Goal: Find specific page/section: Find specific page/section

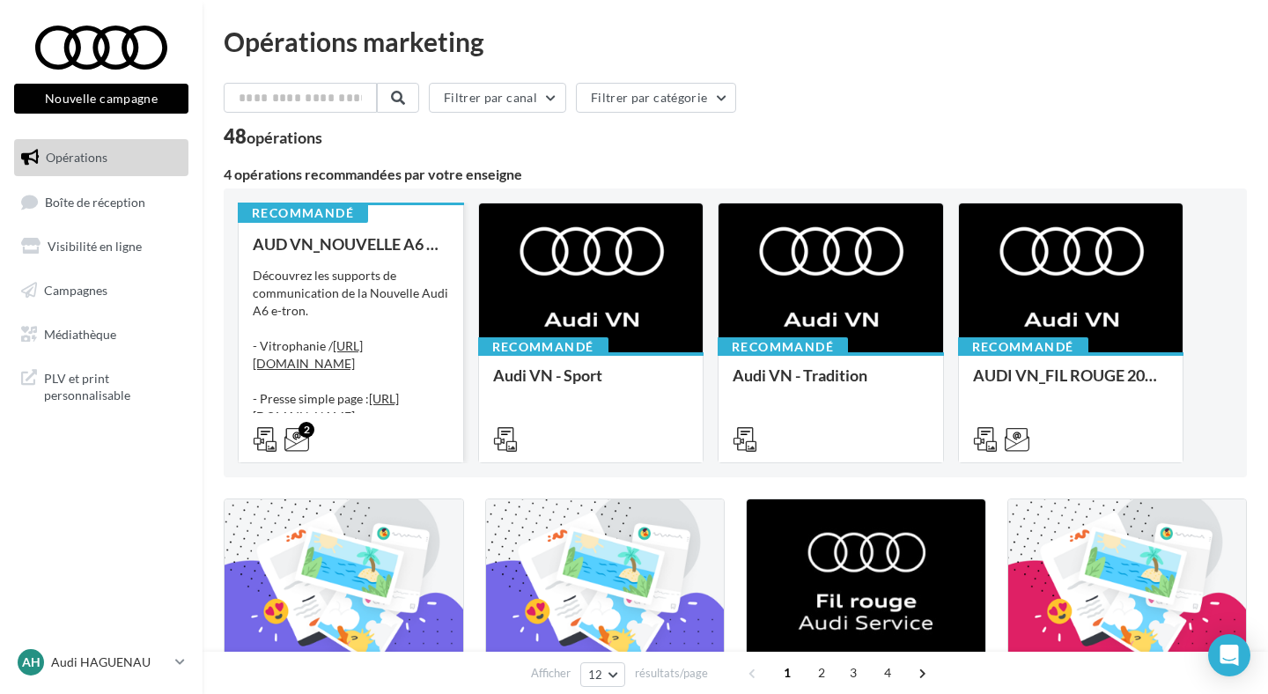
click at [415, 287] on div "Découvrez les supports de communication de la Nouvelle Audi A6 e-tron. - Vitrop…" at bounding box center [351, 355] width 196 height 176
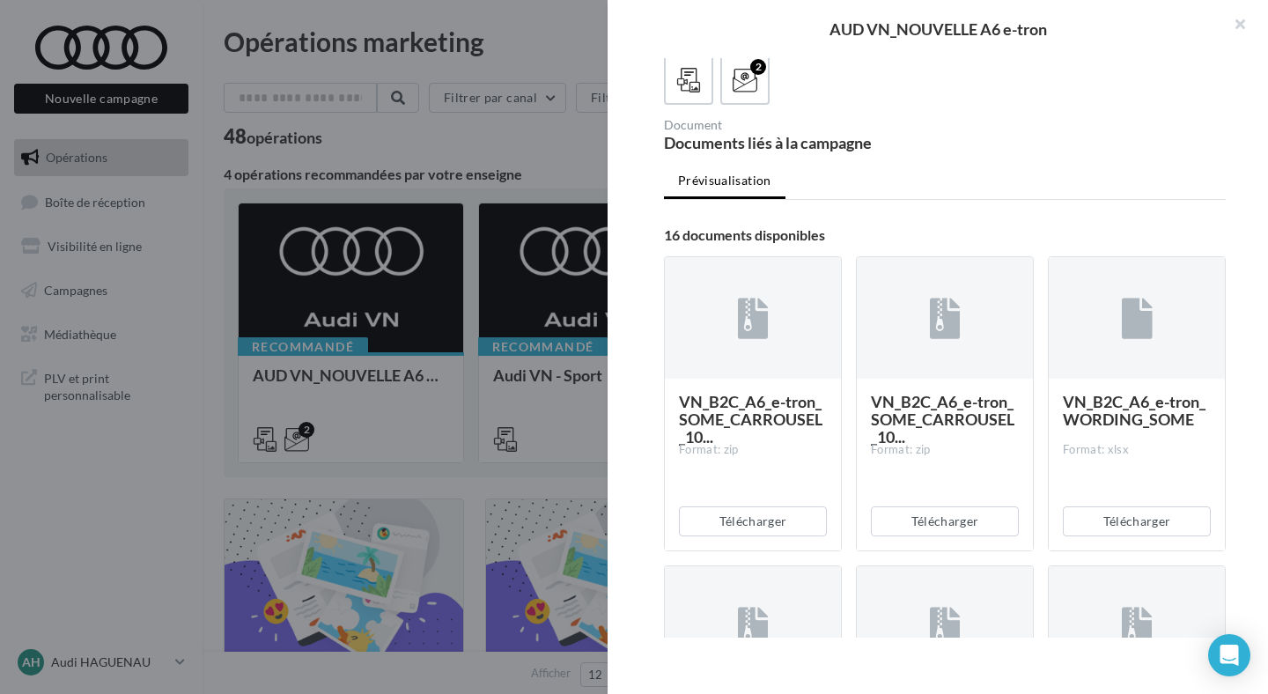
scroll to position [283, 0]
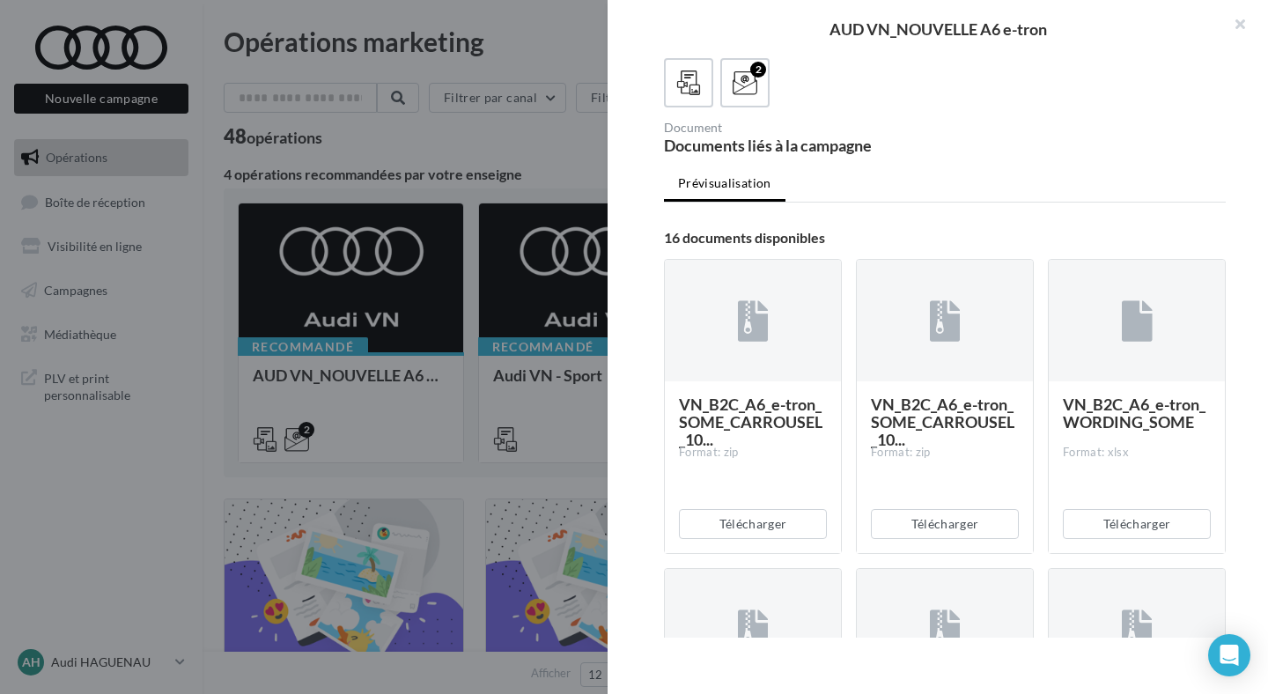
drag, startPoint x: 1224, startPoint y: 25, endPoint x: 1173, endPoint y: 54, distance: 59.5
click at [1224, 25] on button "button" at bounding box center [1232, 26] width 70 height 53
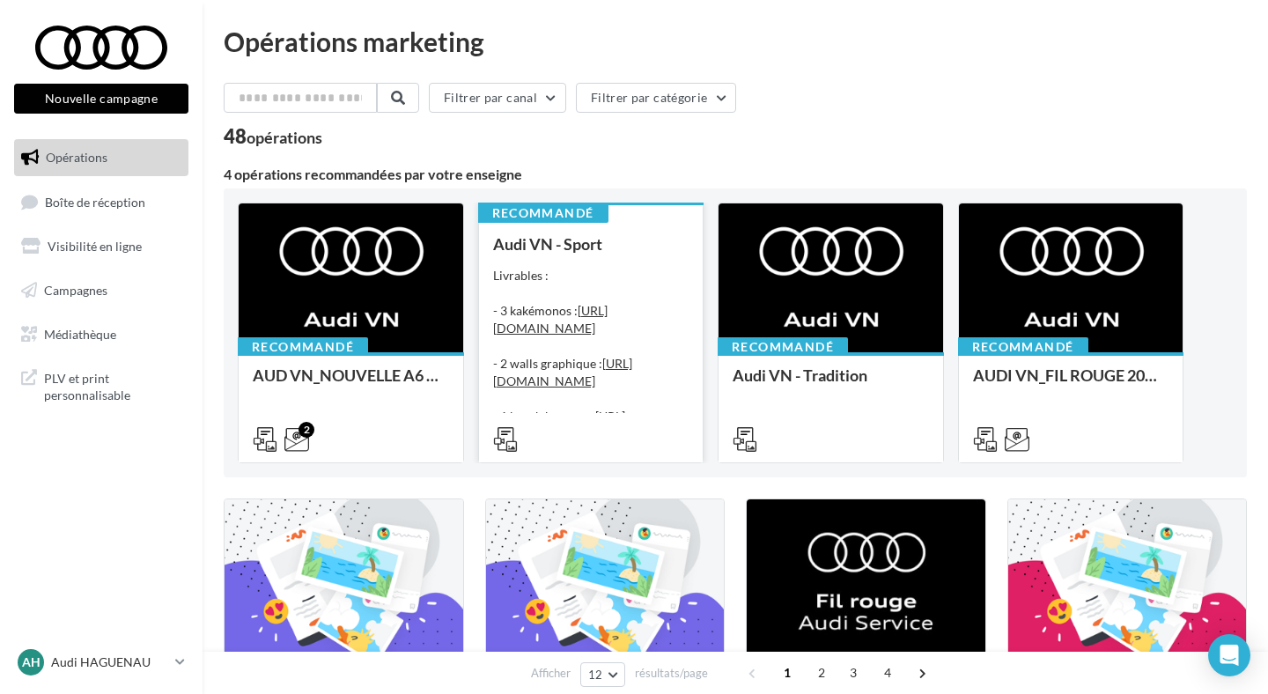
click at [627, 293] on div "Livrables : - 3 kakémonos : [URL][DOMAIN_NAME] - 2 walls graphique : [URL][DOMA…" at bounding box center [591, 355] width 196 height 176
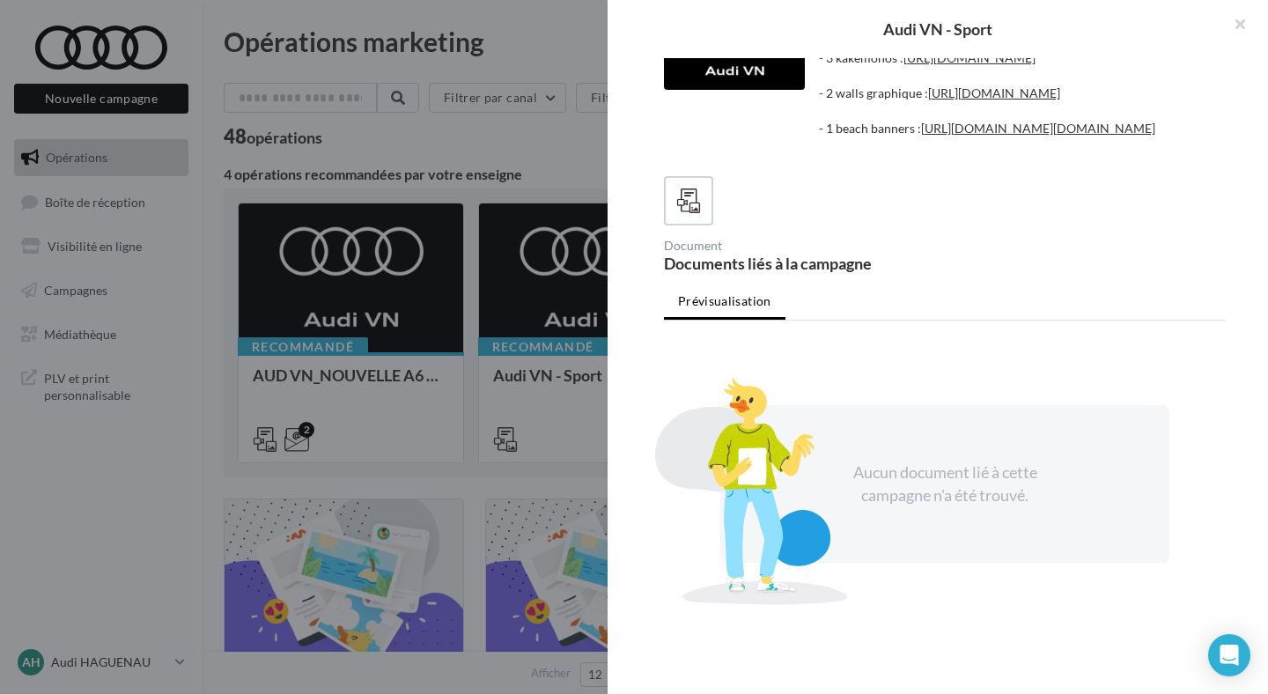
scroll to position [236, 0]
click at [1231, 22] on button "button" at bounding box center [1232, 26] width 70 height 53
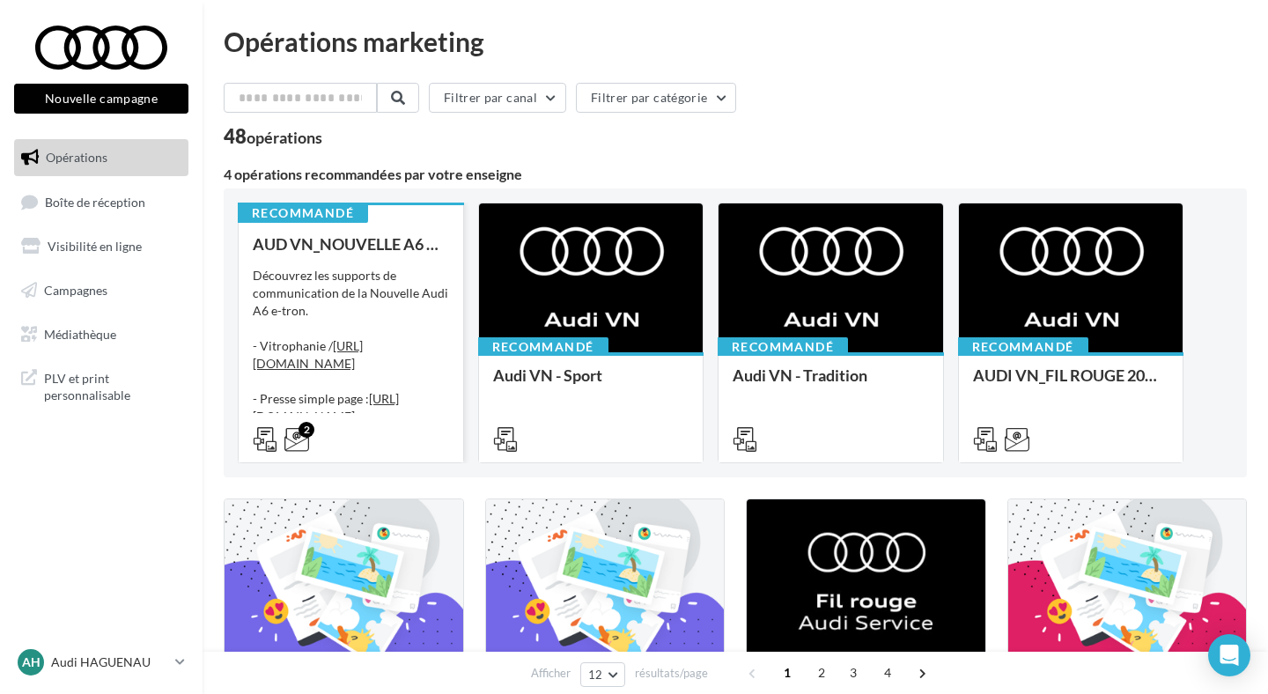
click at [396, 325] on div "Découvrez les supports de communication de la Nouvelle Audi A6 e-tron. - Vitrop…" at bounding box center [351, 355] width 196 height 176
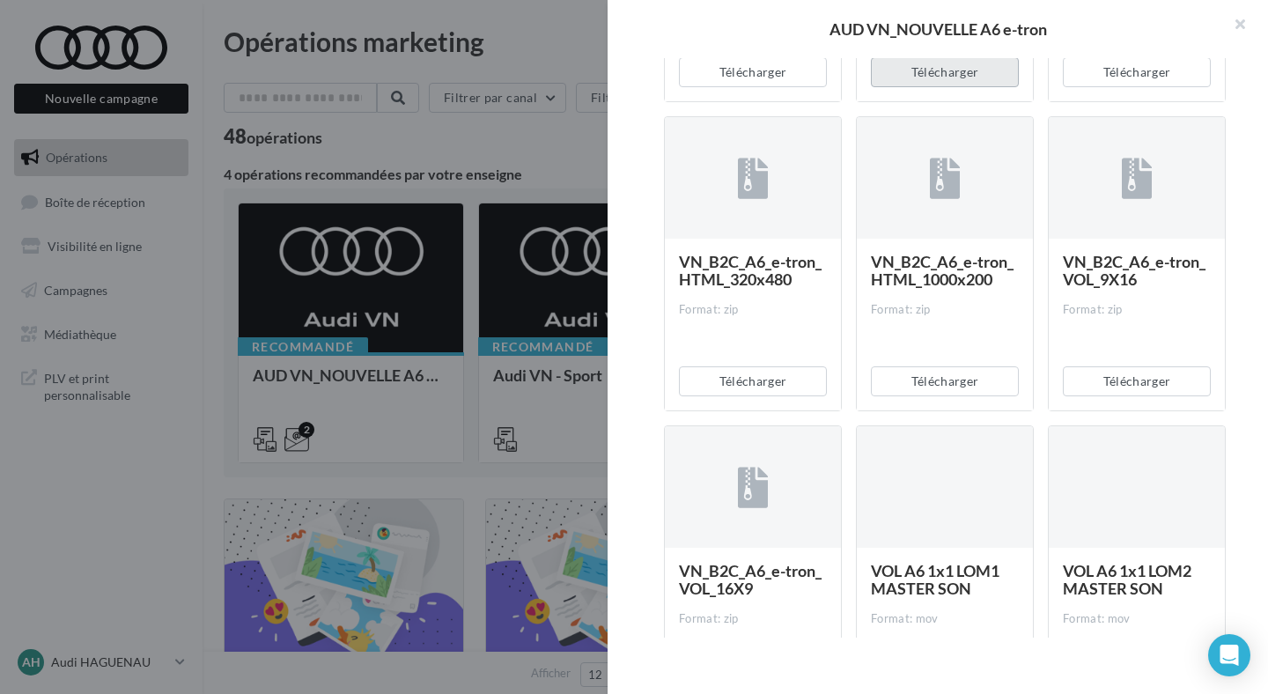
scroll to position [1421, 0]
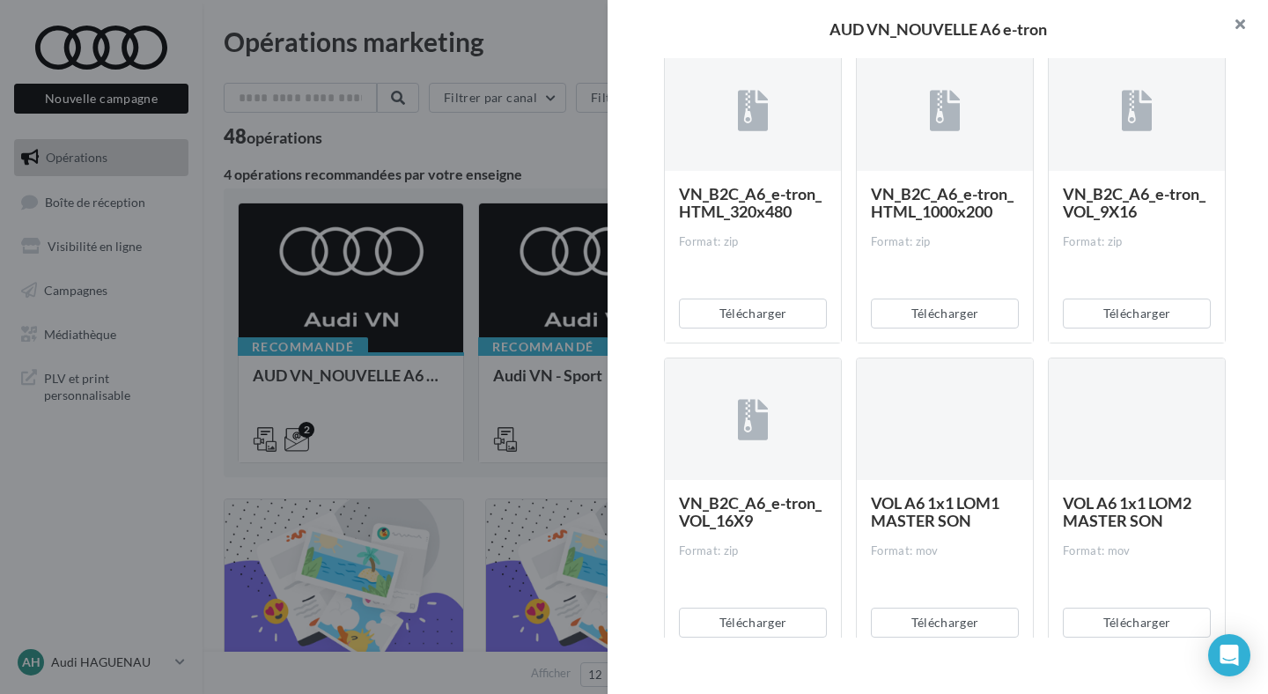
click at [1256, 31] on button "button" at bounding box center [1232, 26] width 70 height 53
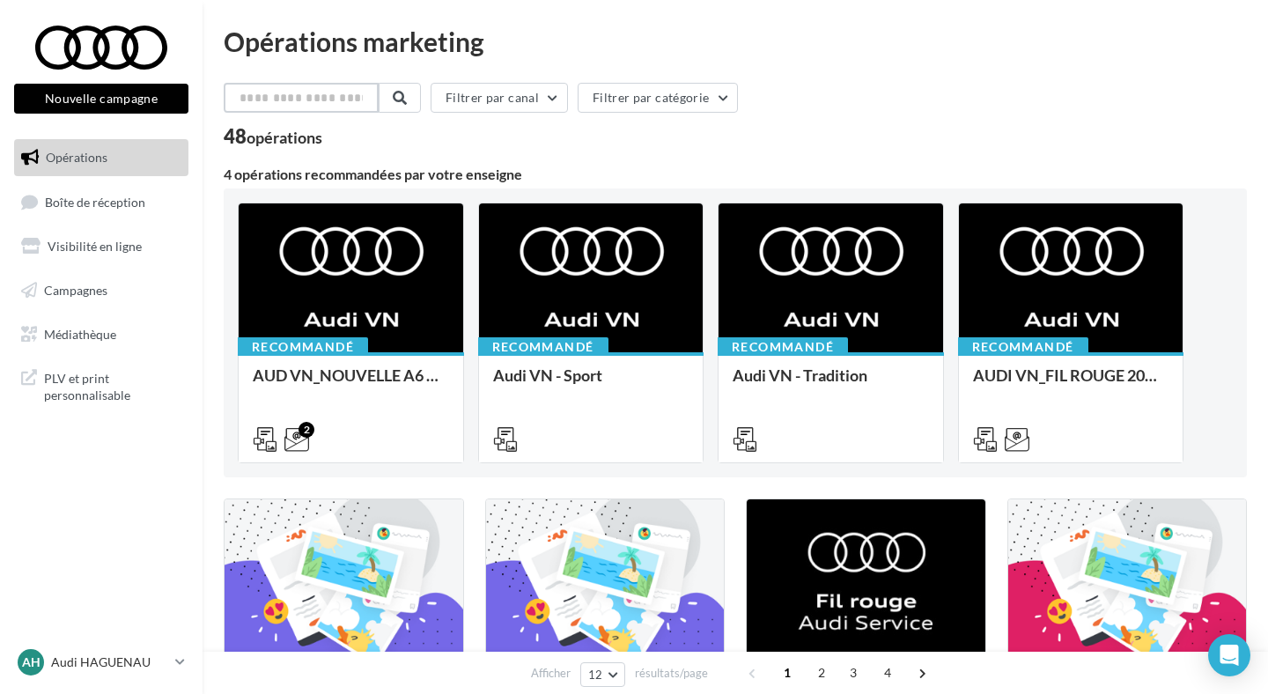
click at [316, 96] on input "text" at bounding box center [301, 98] width 155 height 30
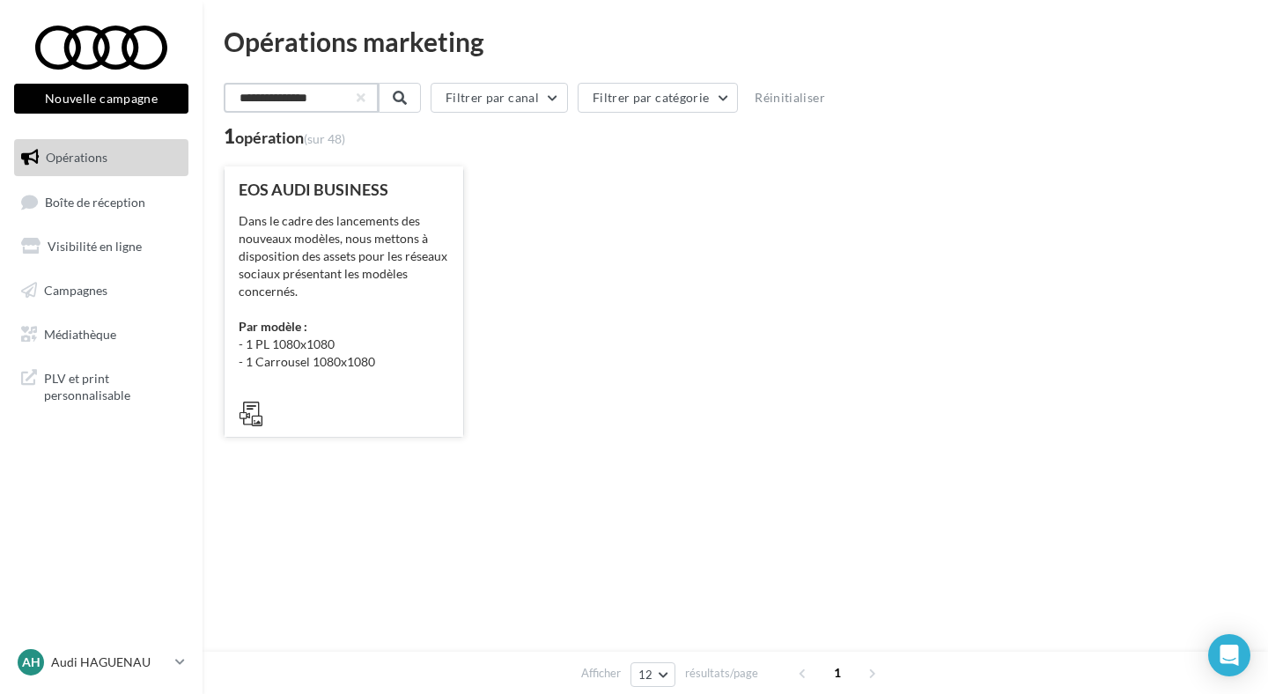
type input "**********"
click at [289, 254] on div "Dans le cadre des lancements des nouveaux modèles, nous mettons à disposition d…" at bounding box center [344, 291] width 210 height 158
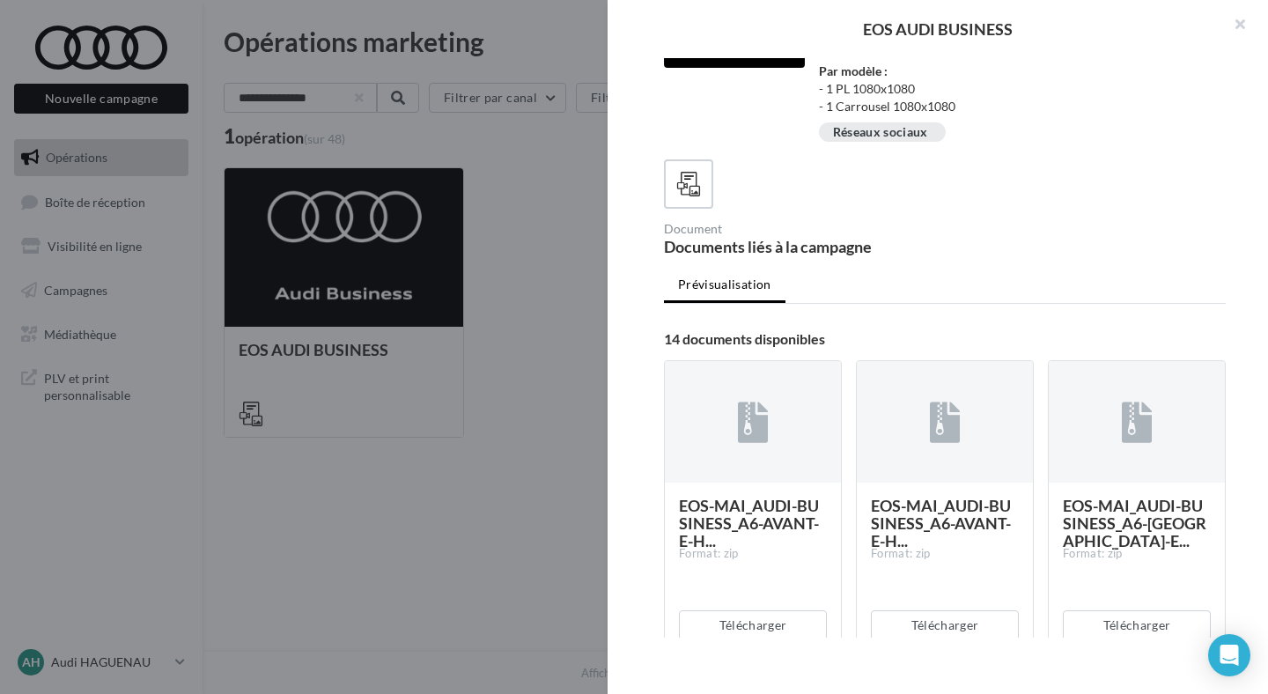
scroll to position [0, 0]
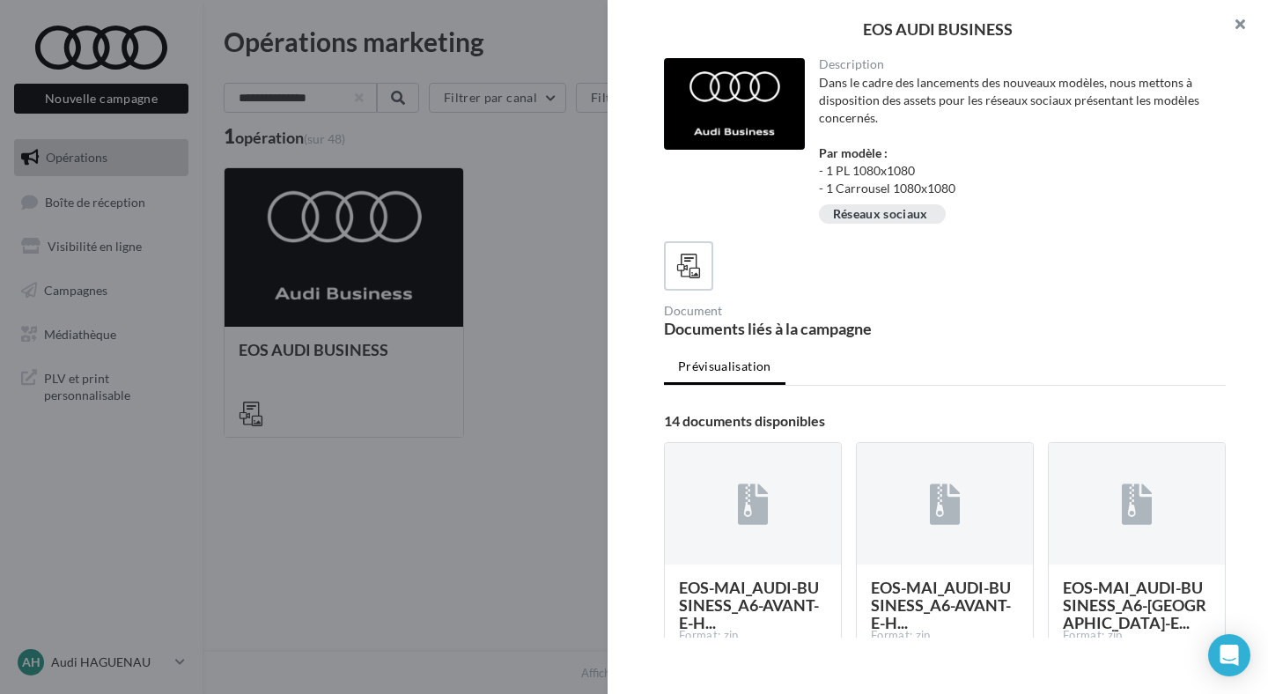
click at [1232, 24] on button "button" at bounding box center [1232, 26] width 70 height 53
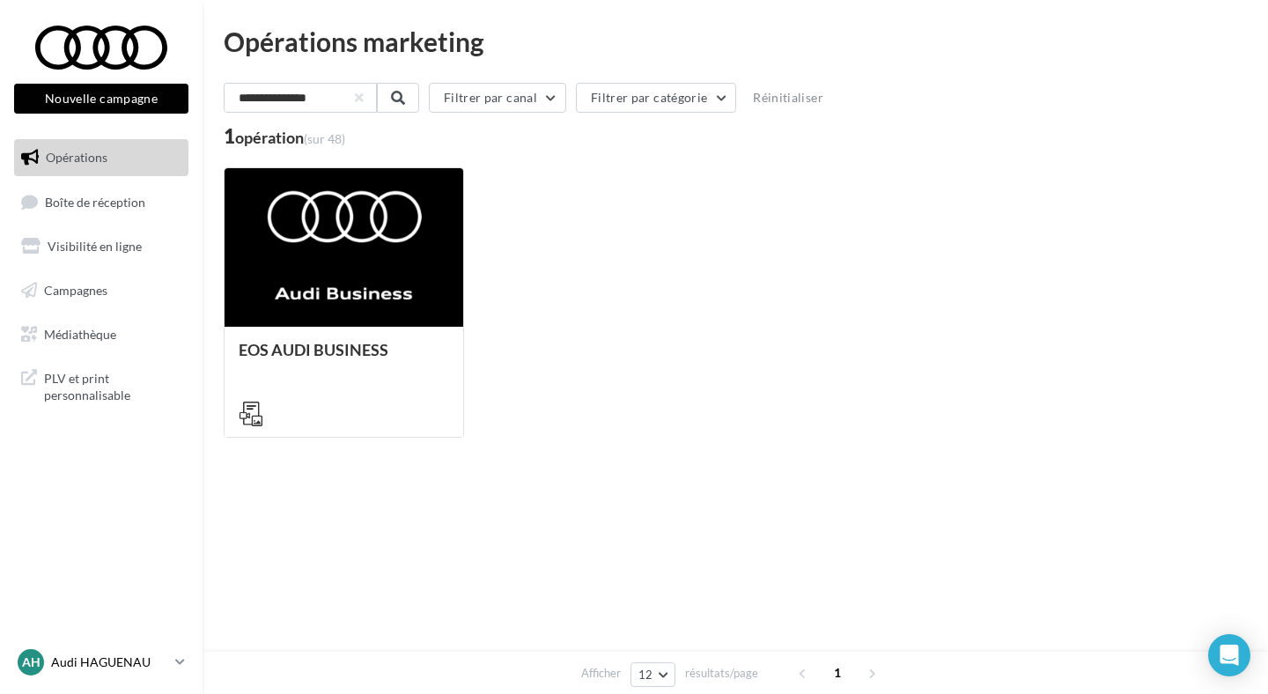
click at [89, 654] on p "Audi HAGUENAU" at bounding box center [109, 662] width 117 height 18
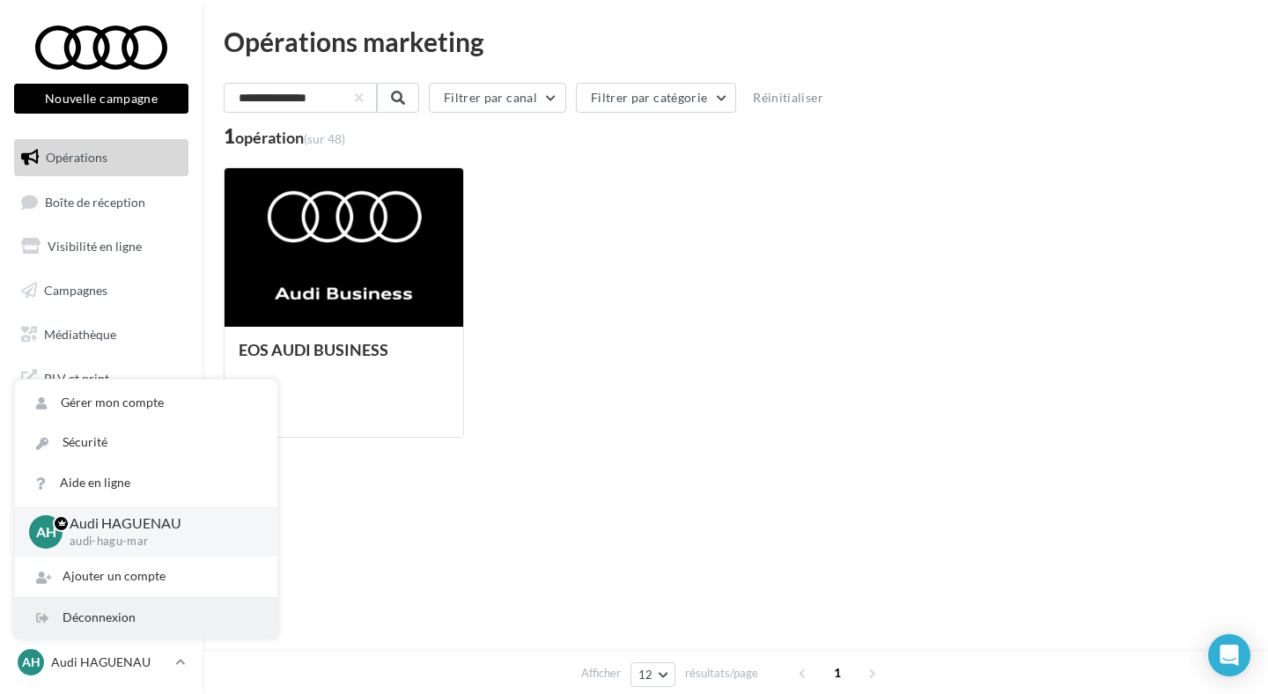
click at [121, 610] on div "Déconnexion" at bounding box center [146, 618] width 262 height 40
